Goal: Task Accomplishment & Management: Manage account settings

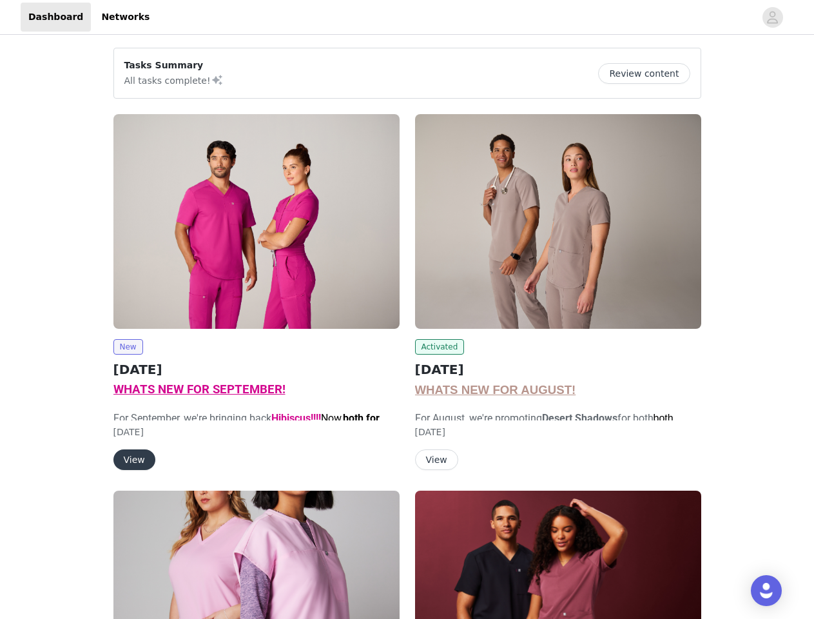
click at [408, 310] on div "Activated [DATE] WHATS NEW FOR AUGUST! For August, we're promoting Desert Shado…" at bounding box center [559, 294] width 302 height 377
click at [407, 17] on div at bounding box center [456, 17] width 598 height 29
click at [773, 17] on icon "avatar" at bounding box center [773, 17] width 12 height 21
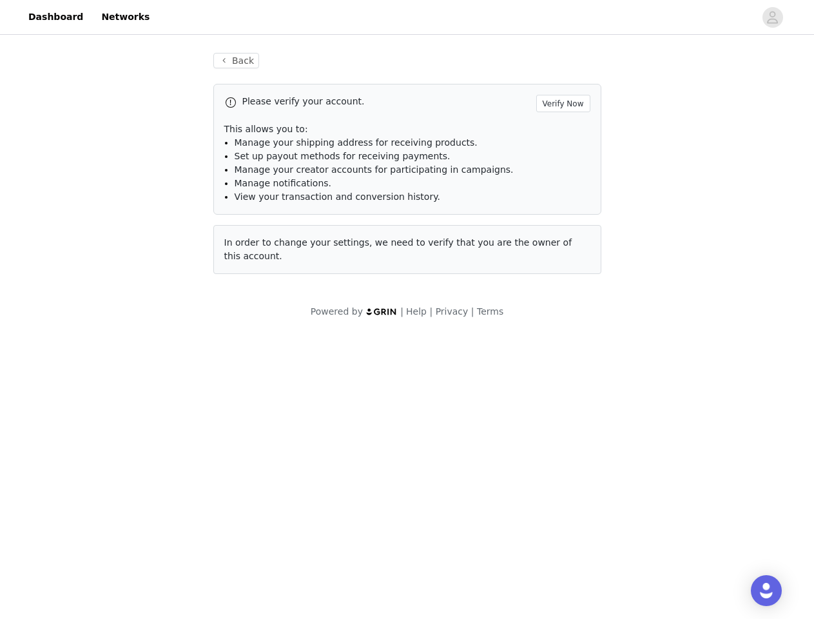
click at [649, 74] on div "Back Please verify your account. Verify Now This allows you to: Manage your shi…" at bounding box center [407, 185] width 814 height 297
click at [257, 221] on div "Please verify your account. Verify Now This allows you to: Manage your shipping…" at bounding box center [407, 179] width 388 height 190
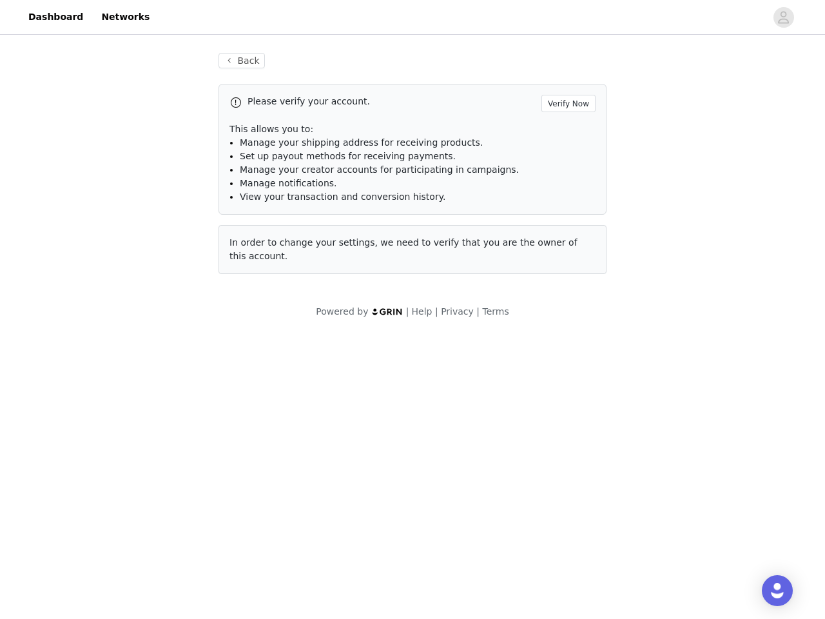
click at [128, 347] on body "Dashboard Networks Back Please verify your account. Verify Now This allows you …" at bounding box center [412, 309] width 825 height 619
click at [133, 460] on body "Dashboard Networks Back Please verify your account. Verify Now This allows you …" at bounding box center [412, 309] width 825 height 619
click at [558, 221] on div "Please verify your account. Verify Now This allows you to: Manage your shipping…" at bounding box center [413, 179] width 388 height 190
click at [438, 347] on body "Dashboard Networks Back Please verify your account. Verify Now This allows you …" at bounding box center [412, 309] width 825 height 619
click at [436, 460] on body "Dashboard Networks Back Please verify your account. Verify Now This allows you …" at bounding box center [412, 309] width 825 height 619
